Goal: Navigation & Orientation: Find specific page/section

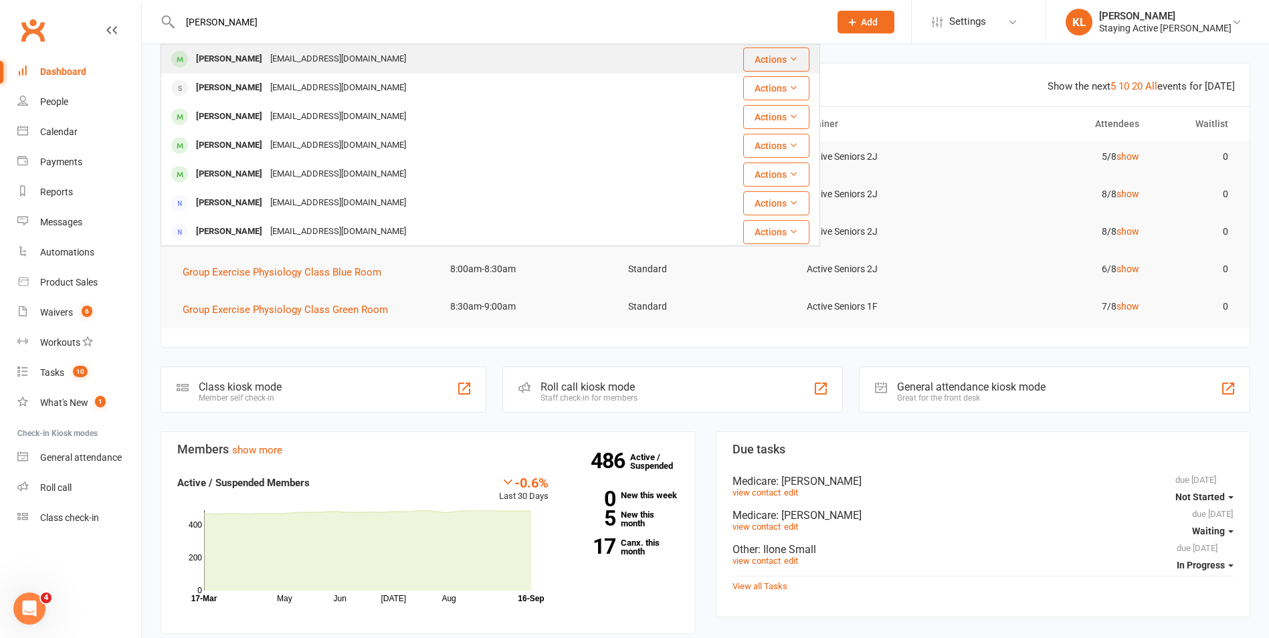
type input "[PERSON_NAME]"
click at [225, 49] on div "[PERSON_NAME]" at bounding box center [229, 58] width 74 height 19
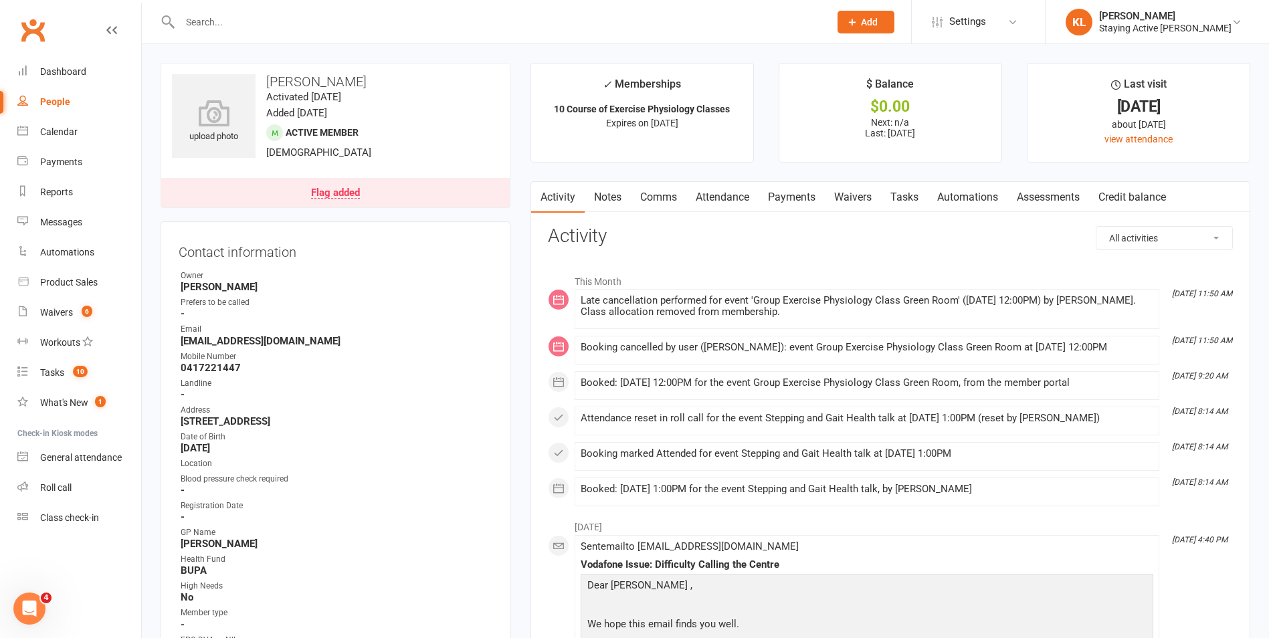
click at [1029, 201] on link "Assessments" at bounding box center [1048, 197] width 82 height 31
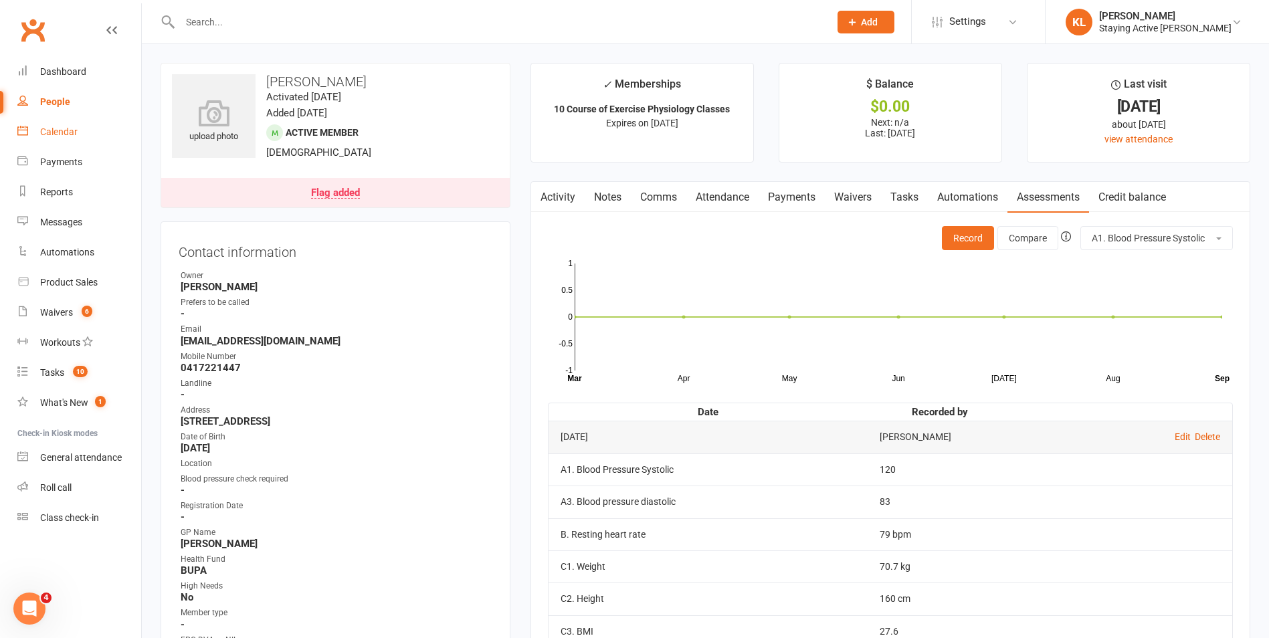
click at [35, 142] on link "Calendar" at bounding box center [79, 132] width 124 height 30
